Goal: Navigation & Orientation: Find specific page/section

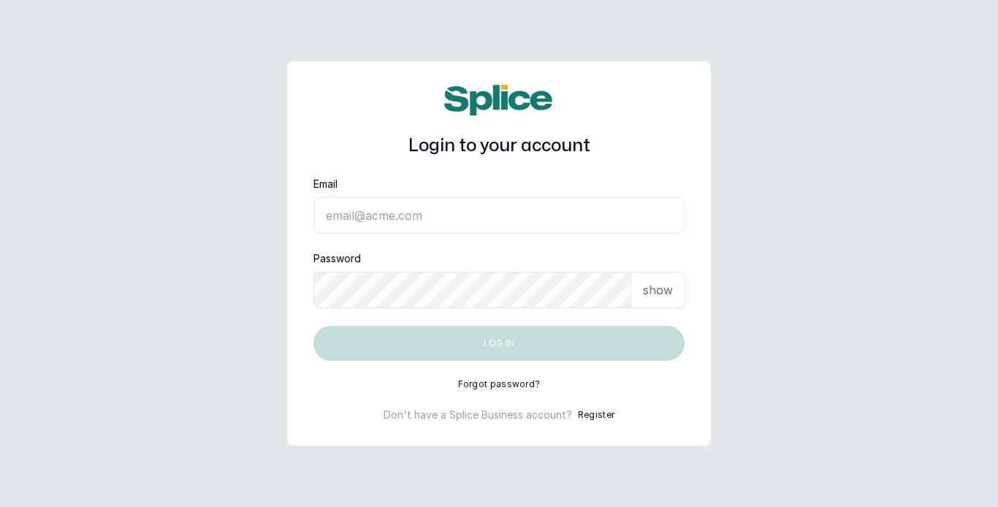
type input "[EMAIL_ADDRESS][DOMAIN_NAME]"
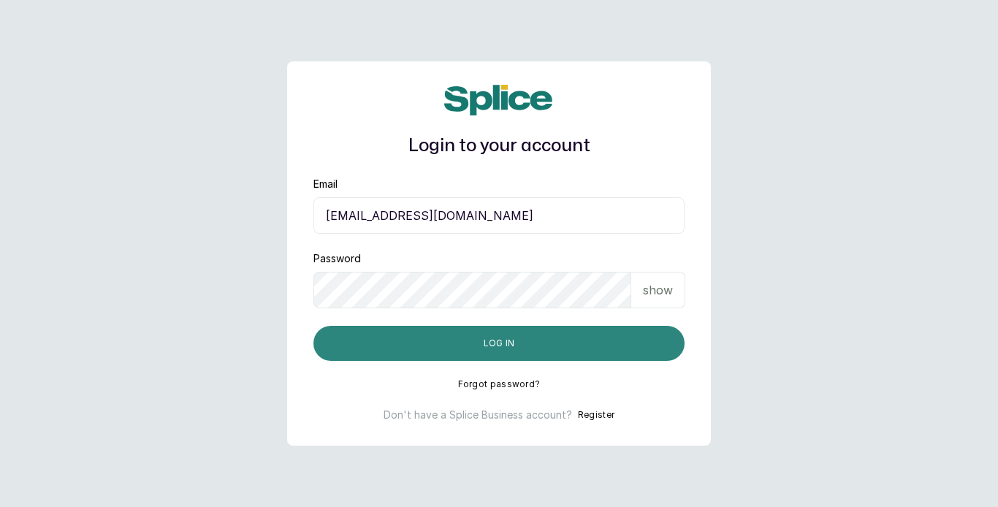
click at [503, 343] on button "Log in" at bounding box center [499, 343] width 371 height 35
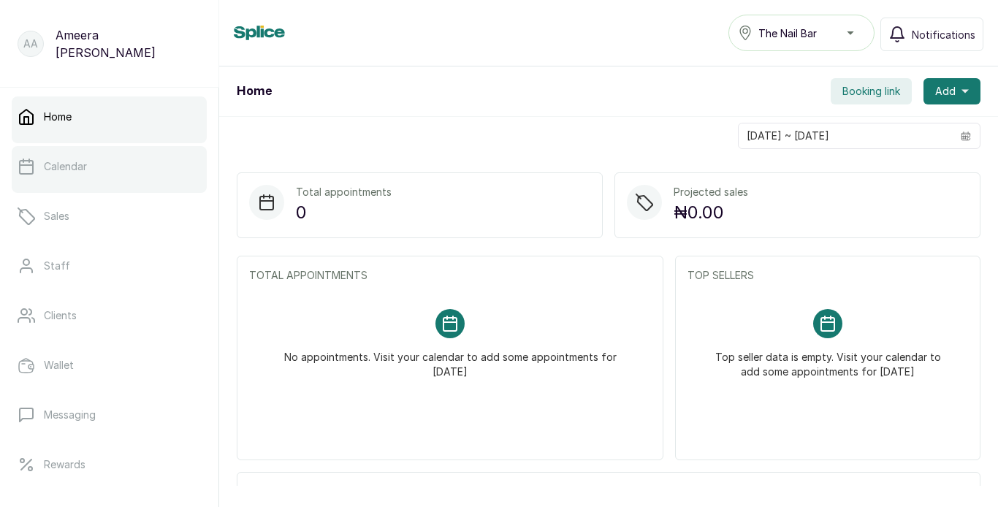
click at [111, 168] on link "Calendar" at bounding box center [109, 166] width 195 height 41
